Goal: Transaction & Acquisition: Purchase product/service

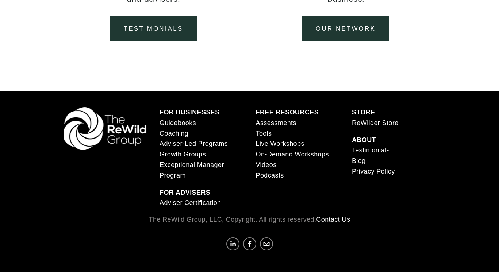
scroll to position [1239, 0]
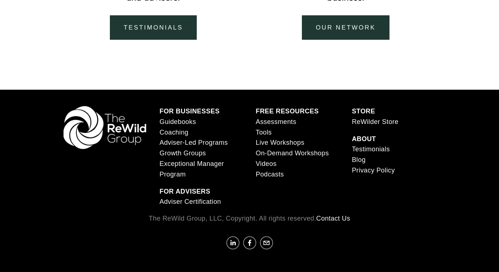
click at [186, 123] on link "Guidebooks" at bounding box center [177, 122] width 36 height 11
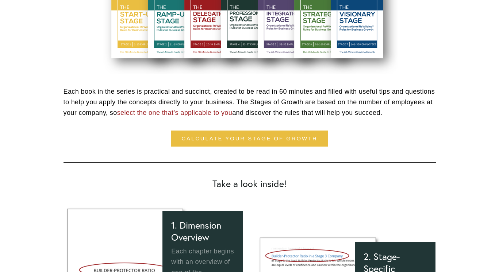
scroll to position [355, 0]
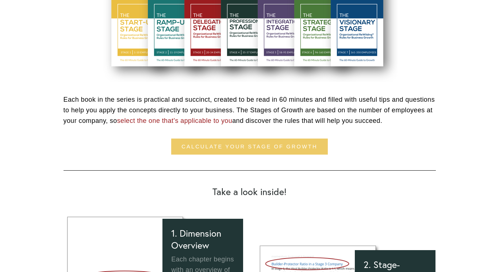
click at [266, 147] on link "calculate your stage of growth" at bounding box center [249, 147] width 157 height 16
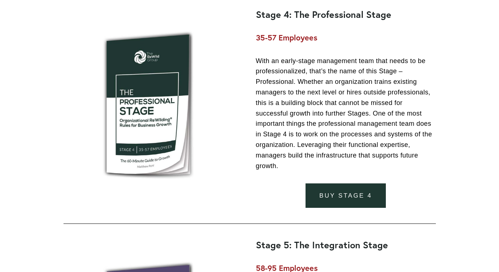
scroll to position [1951, 0]
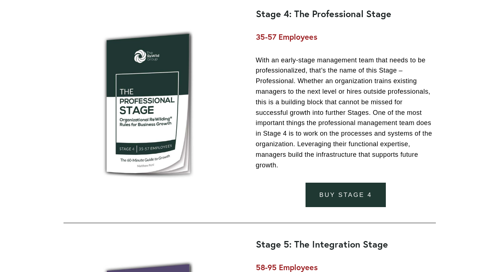
click at [353, 207] on link "buy stage 4" at bounding box center [345, 195] width 80 height 24
